Goal: Task Accomplishment & Management: Manage account settings

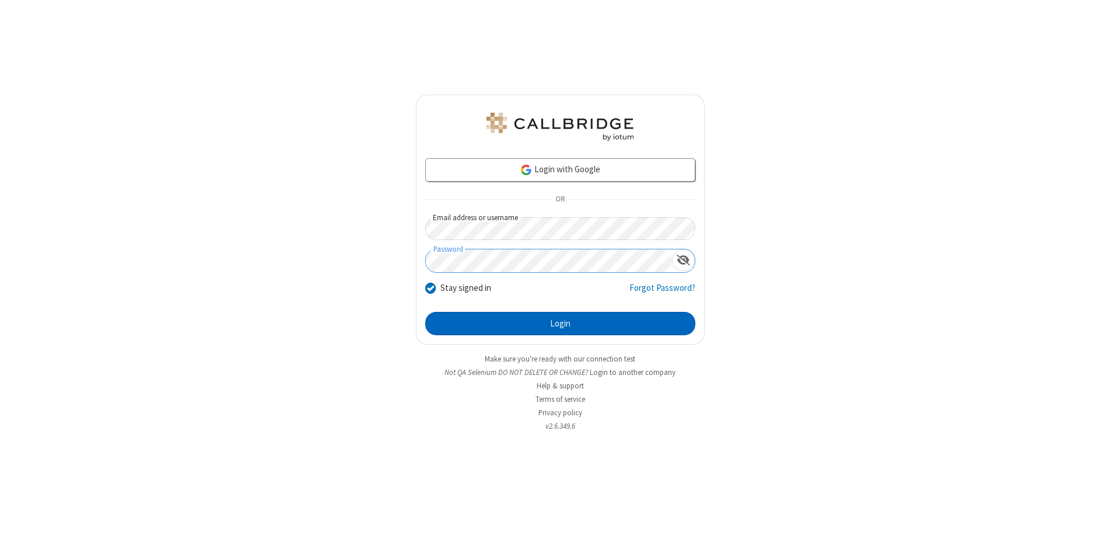
click at [560, 323] on button "Login" at bounding box center [560, 323] width 270 height 23
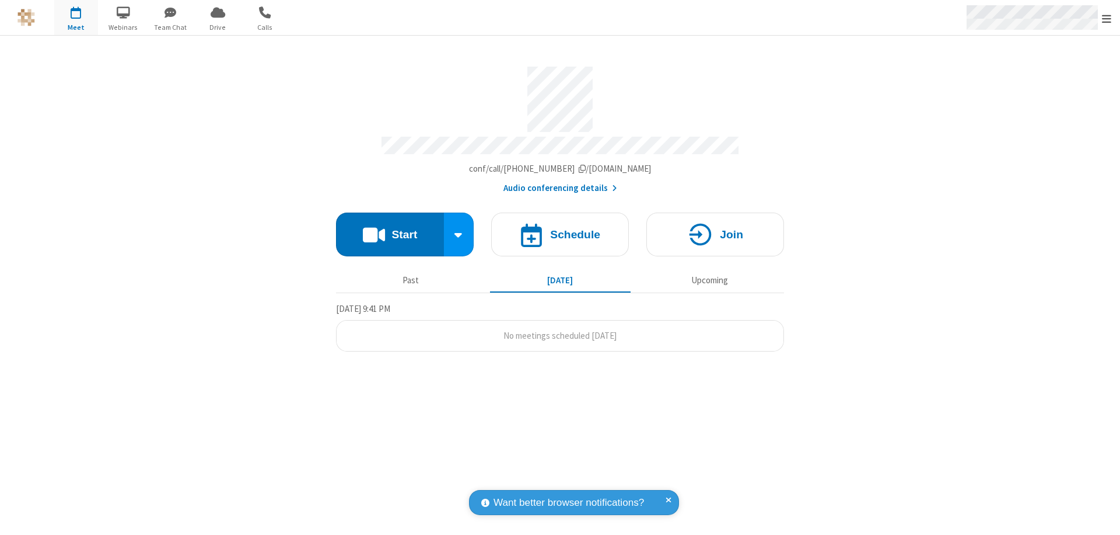
click at [1107, 18] on span "Open menu" at bounding box center [1106, 19] width 9 height 12
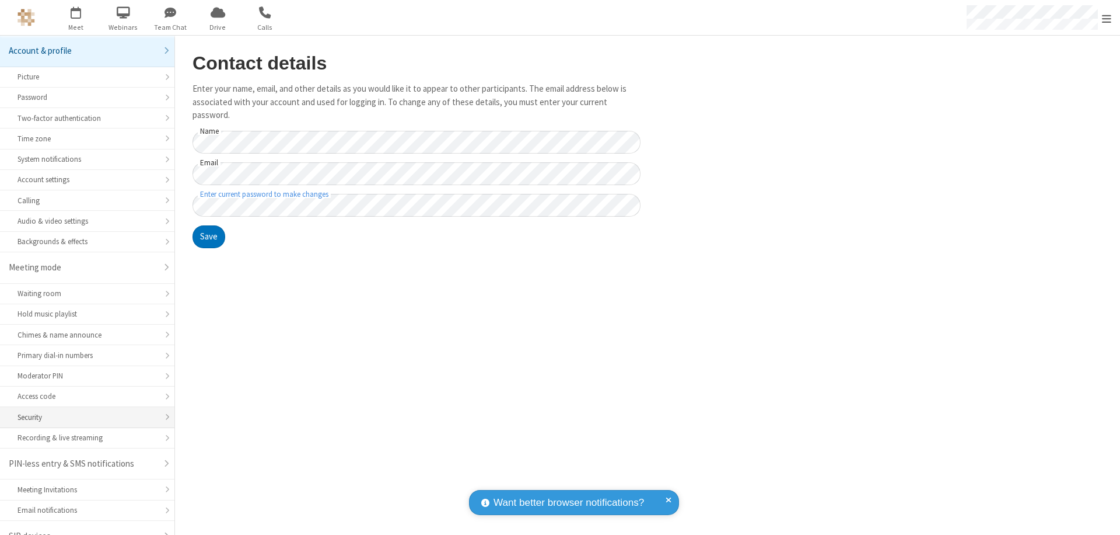
click at [83, 411] on div "Security" at bounding box center [87, 416] width 139 height 11
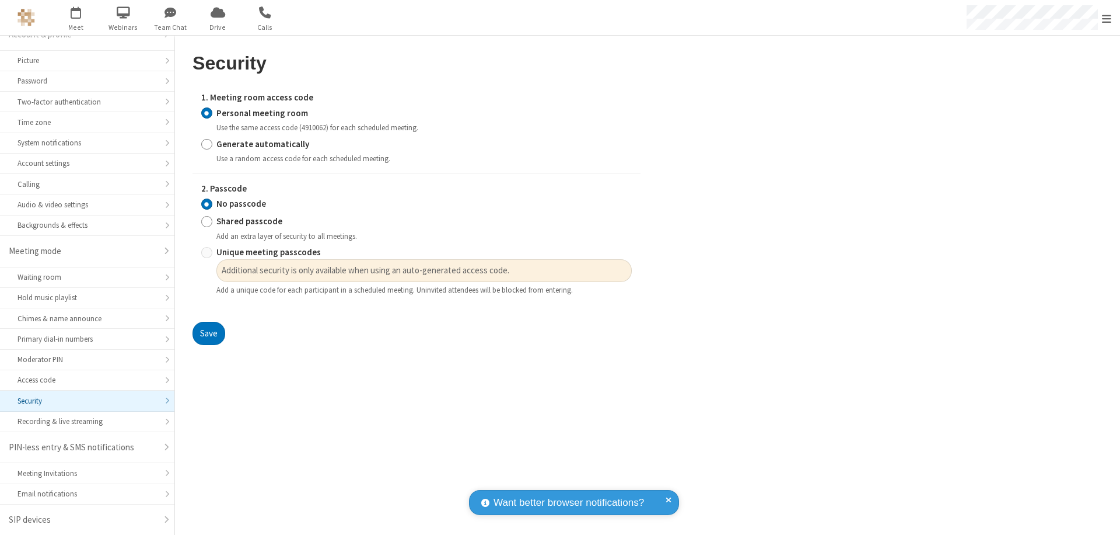
click at [207, 144] on input "Generate automatically" at bounding box center [206, 144] width 11 height 12
radio input "true"
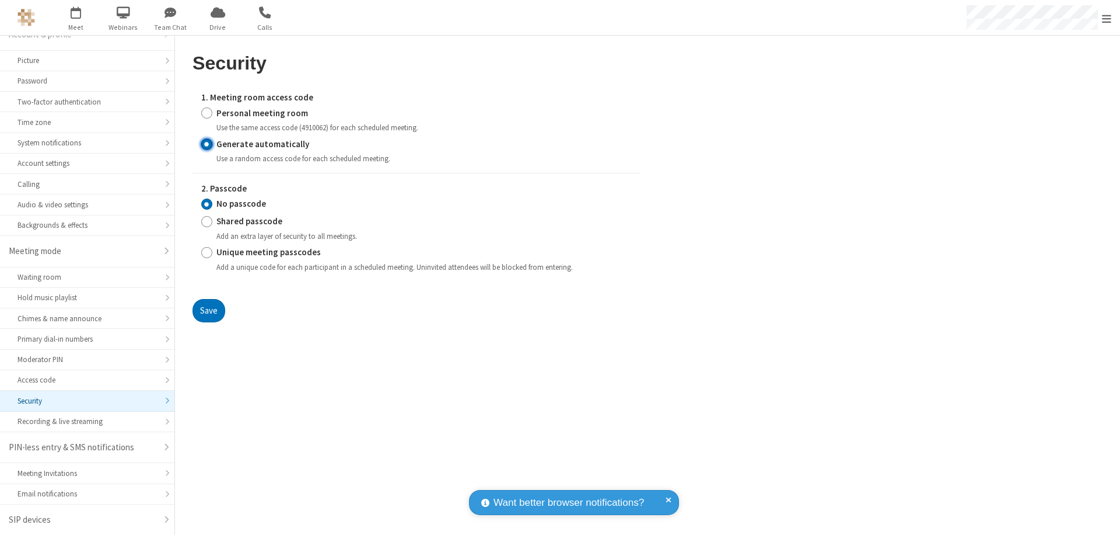
click at [207, 252] on input "Unique meeting passcodes" at bounding box center [206, 252] width 11 height 12
radio input "true"
click at [208, 310] on button "Save" at bounding box center [209, 310] width 33 height 23
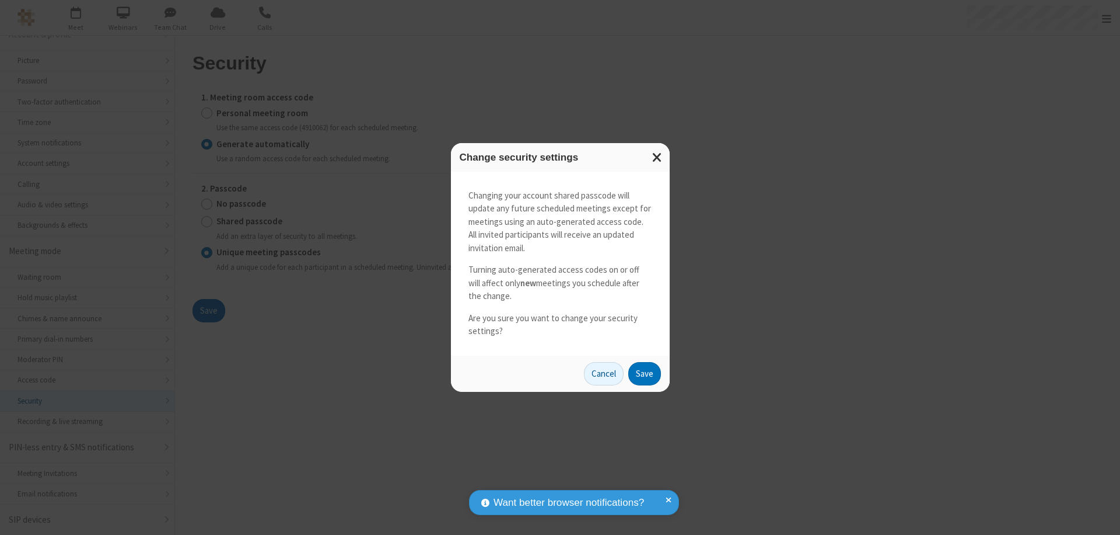
click at [644, 373] on button "Save" at bounding box center [645, 373] width 33 height 23
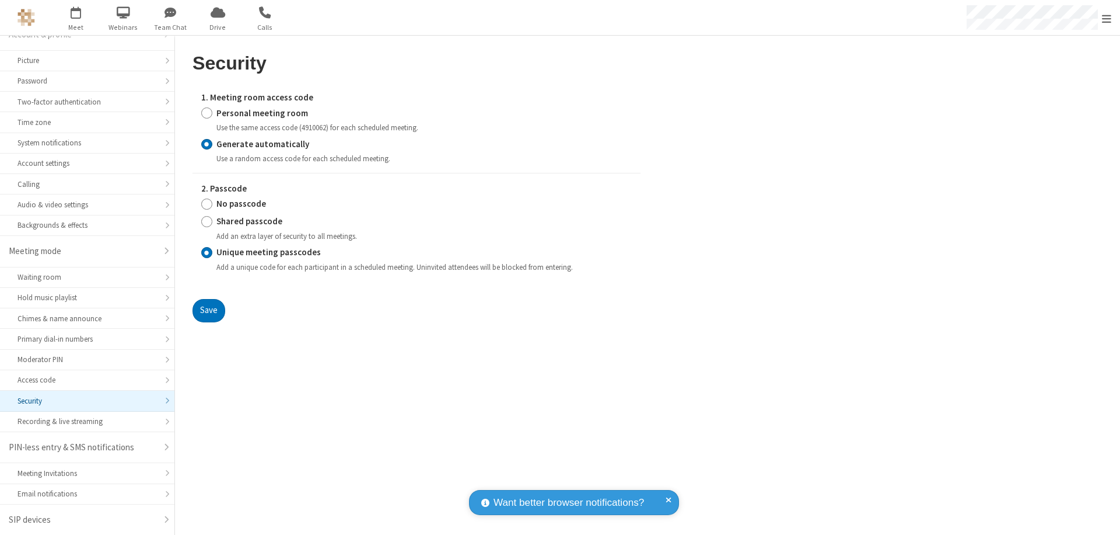
click at [1107, 18] on span "Open menu" at bounding box center [1106, 19] width 9 height 12
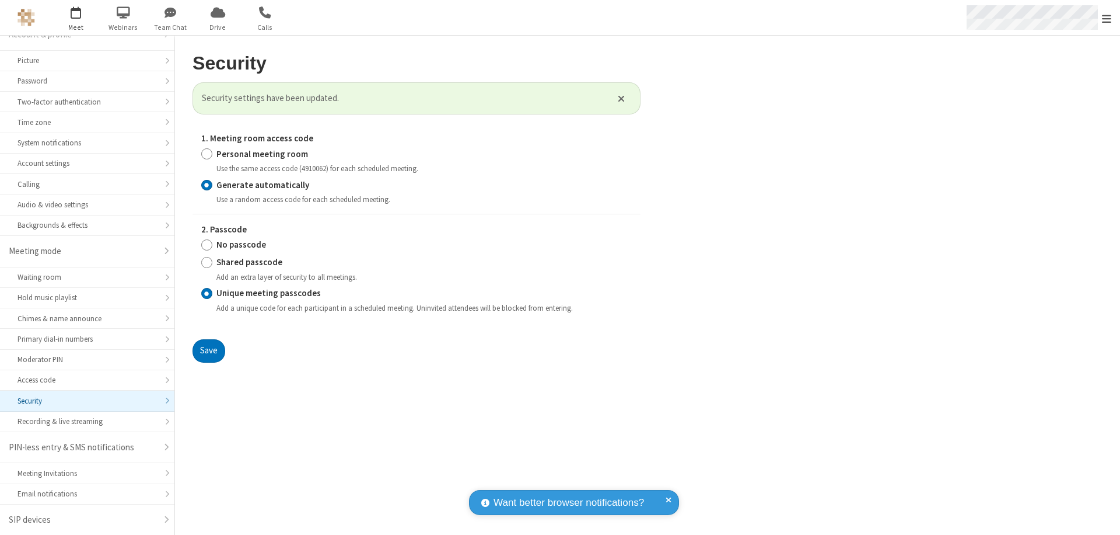
click at [76, 18] on span "button" at bounding box center [76, 12] width 44 height 20
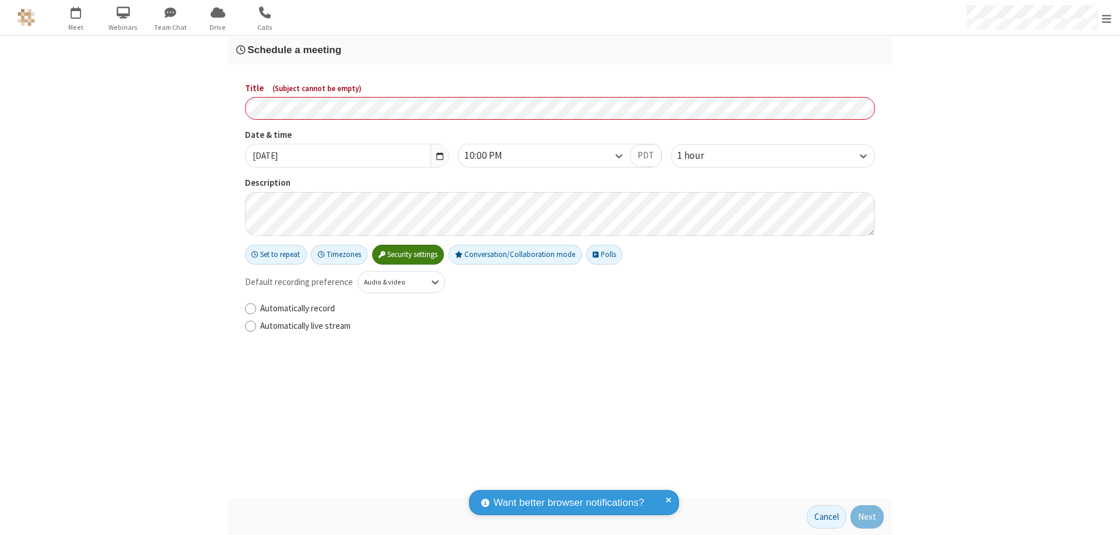
click at [560, 50] on h3 "Schedule a meeting" at bounding box center [560, 49] width 648 height 11
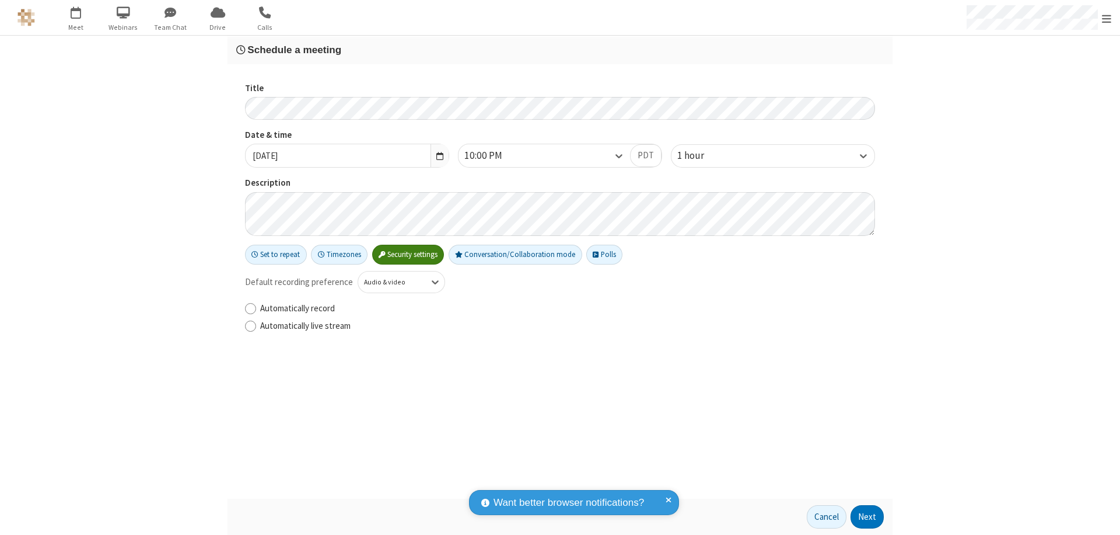
click at [868, 516] on button "Next" at bounding box center [867, 516] width 33 height 23
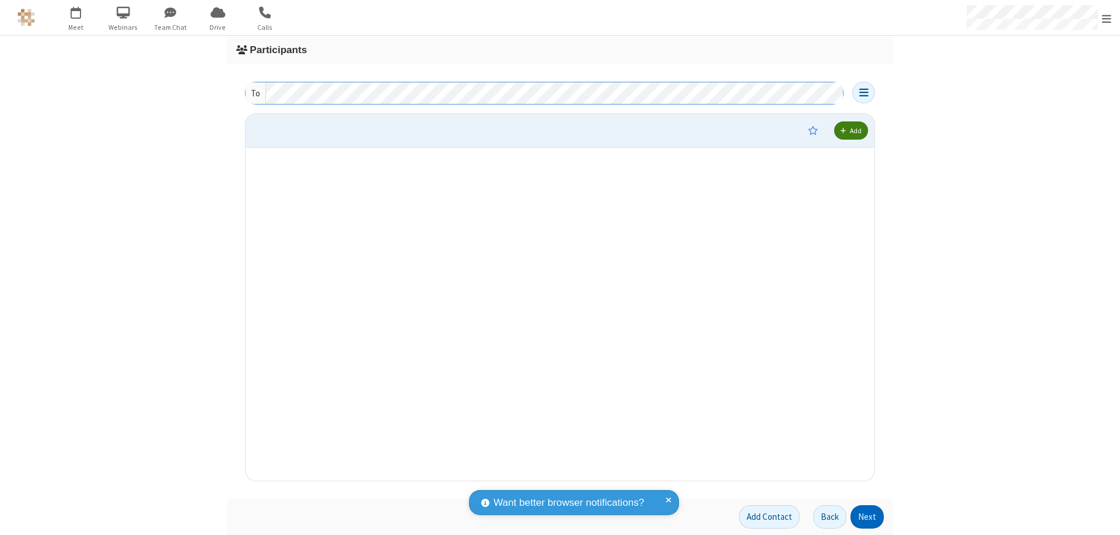
click at [868, 516] on button "Next" at bounding box center [867, 516] width 33 height 23
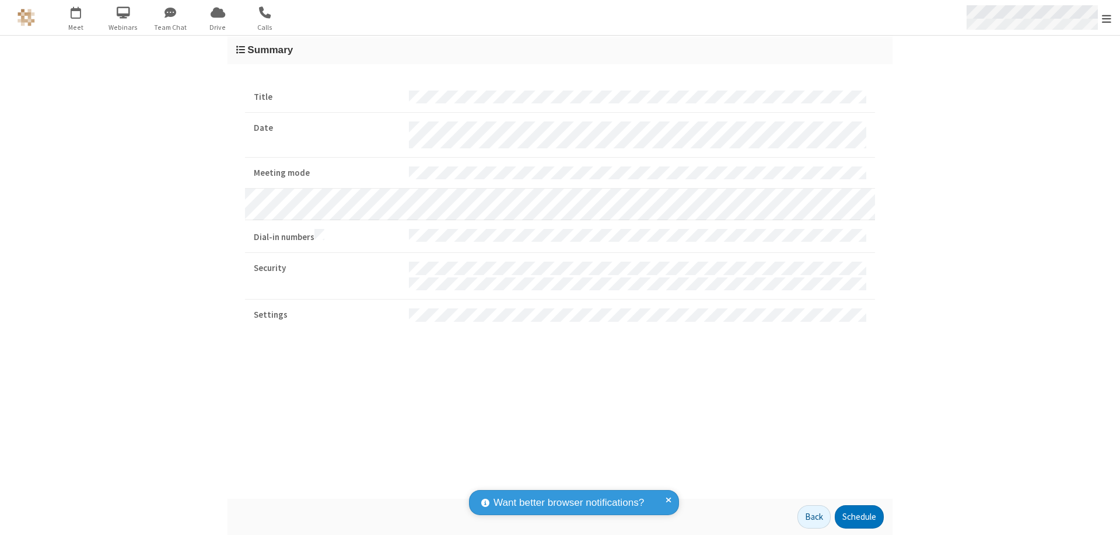
click at [1107, 18] on span "Open menu" at bounding box center [1106, 19] width 9 height 12
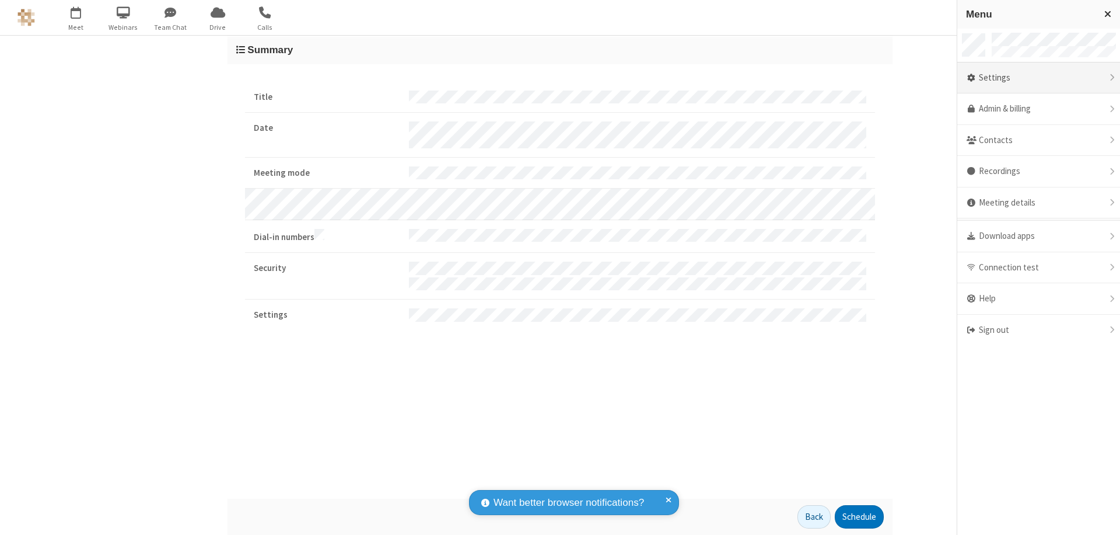
click at [1039, 78] on div "Settings" at bounding box center [1039, 78] width 163 height 32
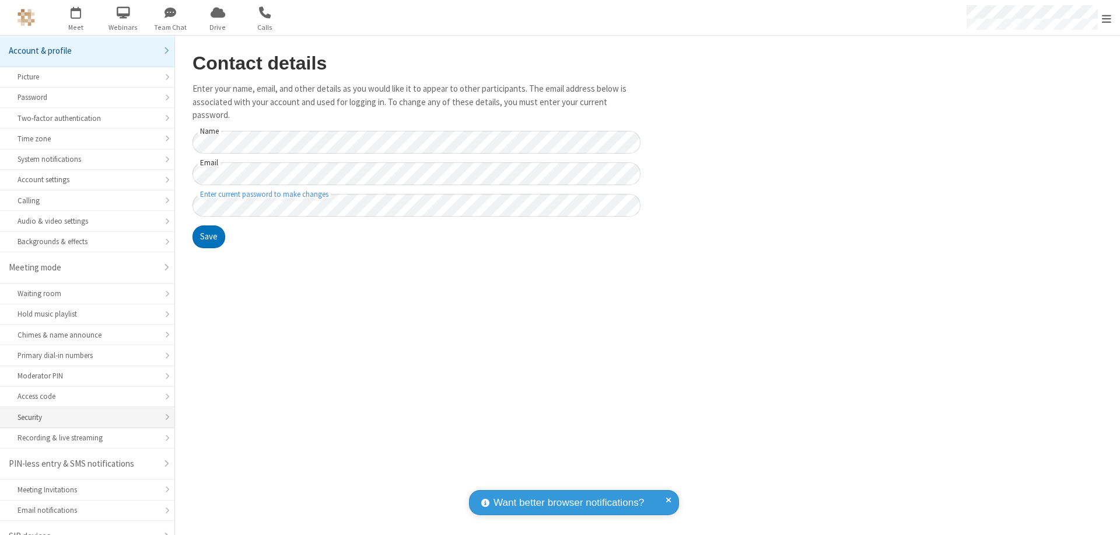
click at [83, 411] on div "Security" at bounding box center [87, 416] width 139 height 11
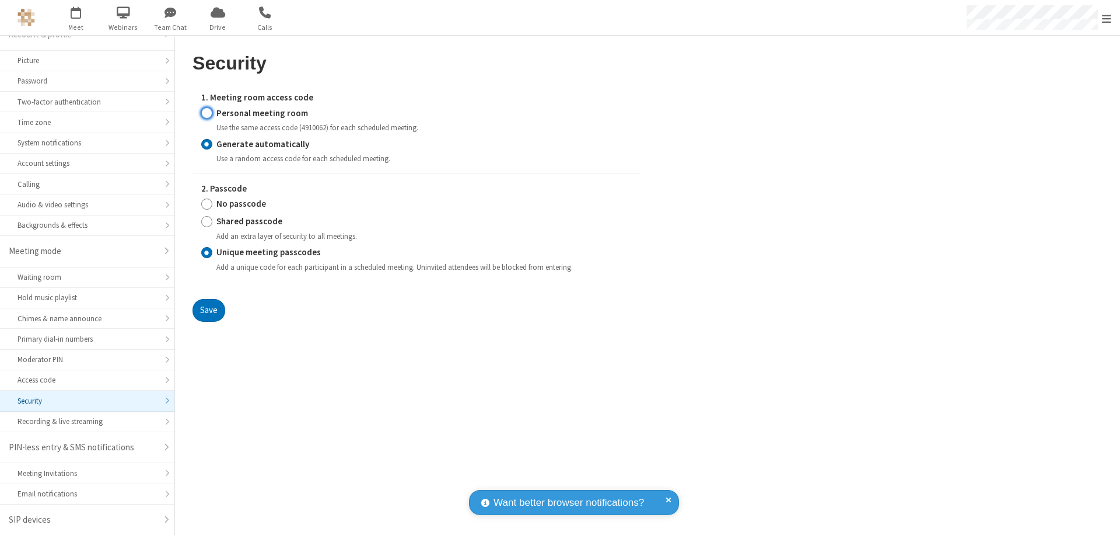
click at [207, 113] on input "Personal meeting room" at bounding box center [206, 113] width 11 height 12
radio input "true"
click at [207, 204] on input "No passcode" at bounding box center [206, 204] width 11 height 12
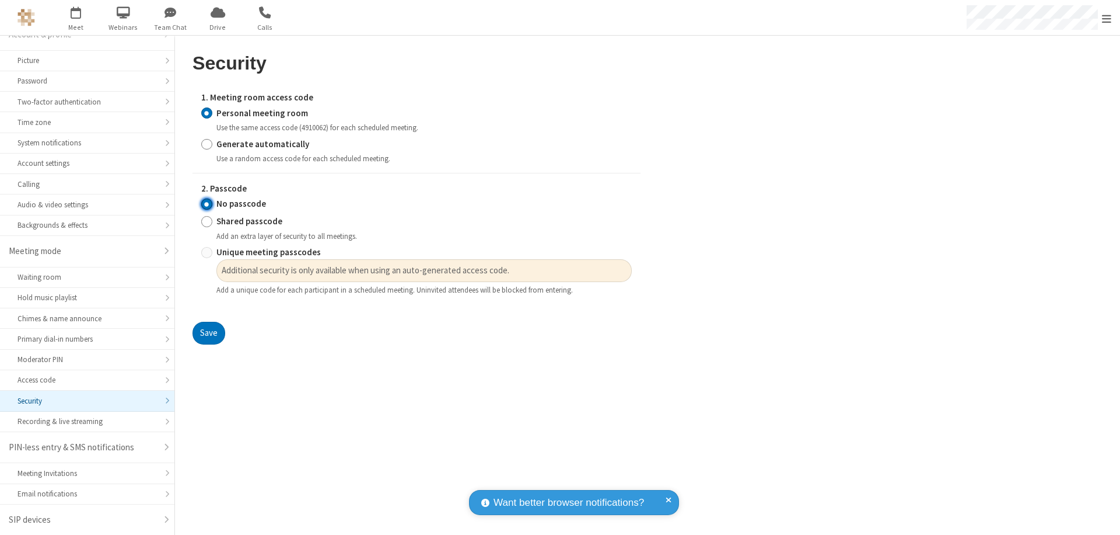
click at [208, 333] on button "Save" at bounding box center [209, 333] width 33 height 23
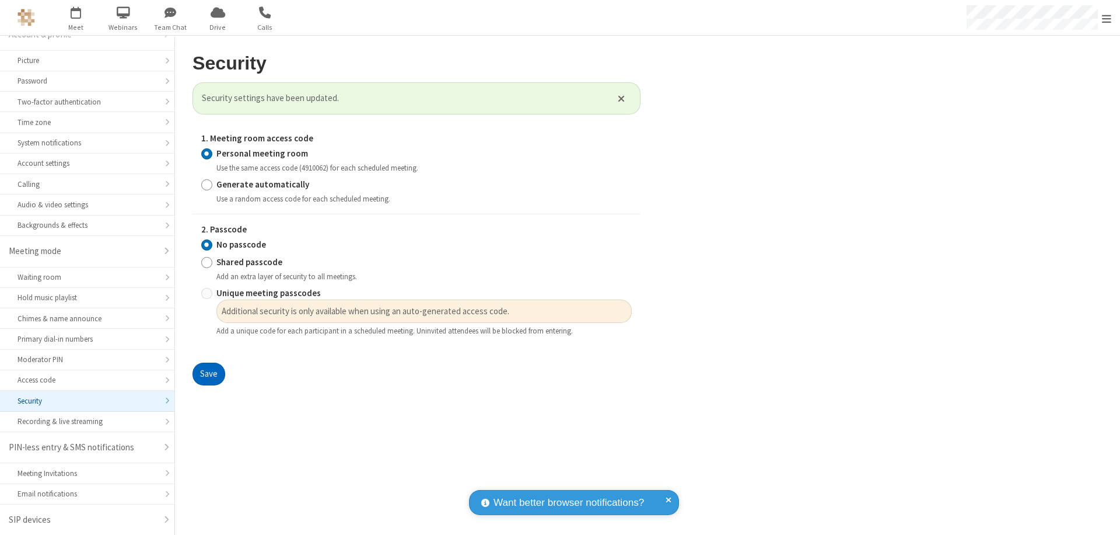
click at [1107, 18] on span "Open menu" at bounding box center [1106, 19] width 9 height 12
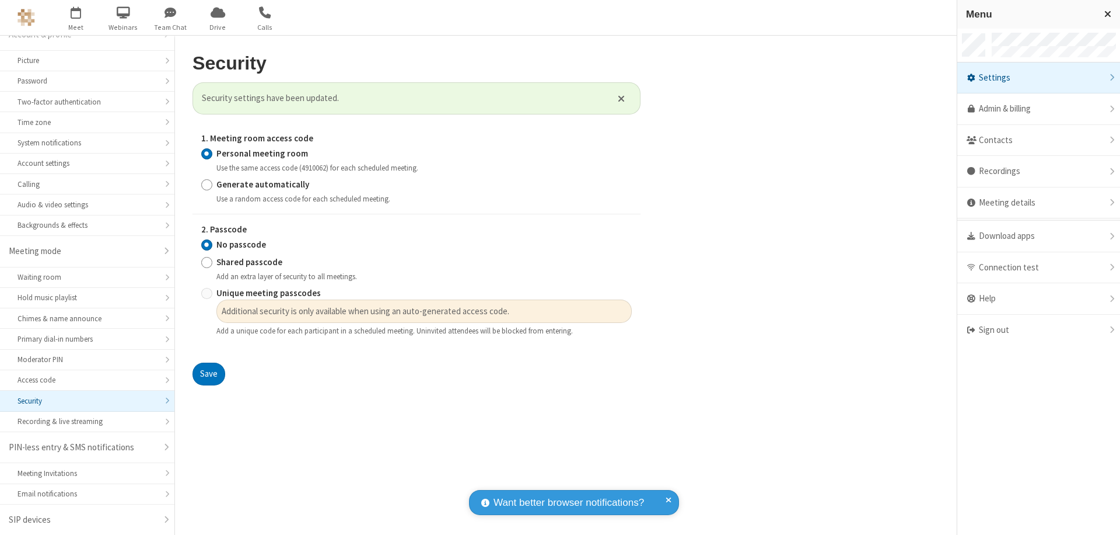
click at [1039, 330] on div "Sign out" at bounding box center [1039, 330] width 163 height 31
